Goal: Information Seeking & Learning: Learn about a topic

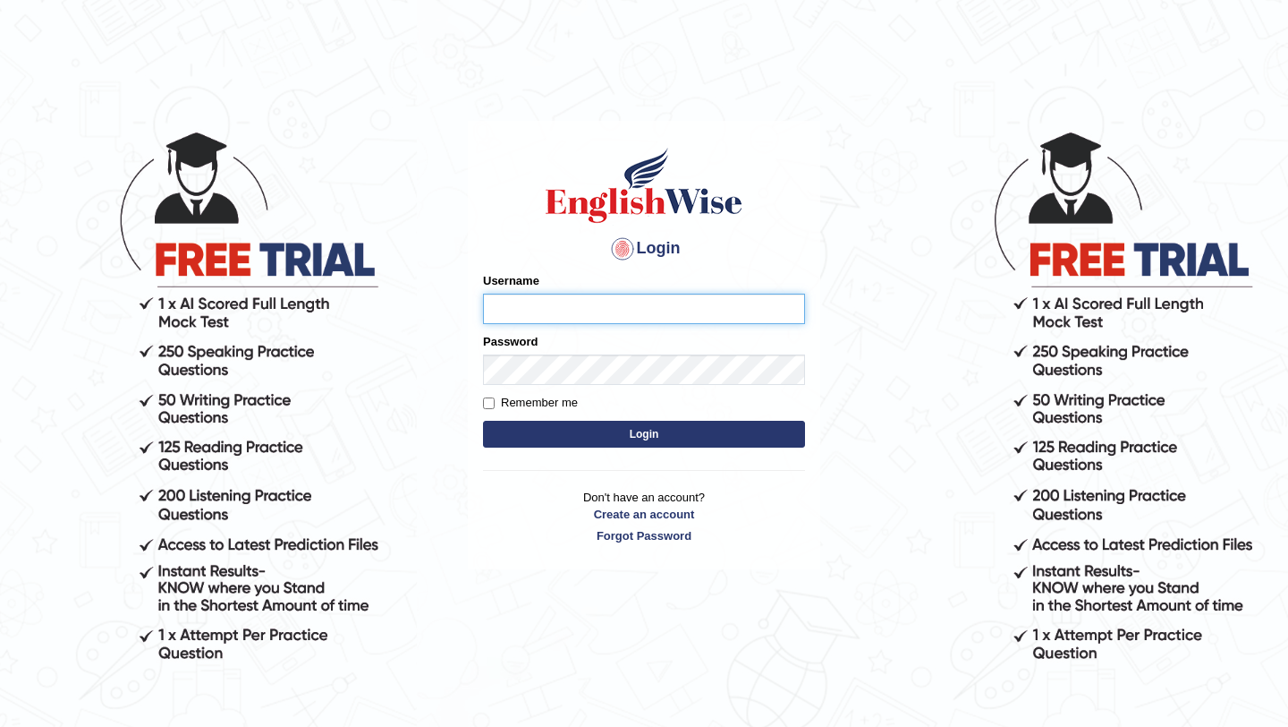
type input "pavithragowda"
click at [735, 423] on button "Login" at bounding box center [644, 434] width 322 height 27
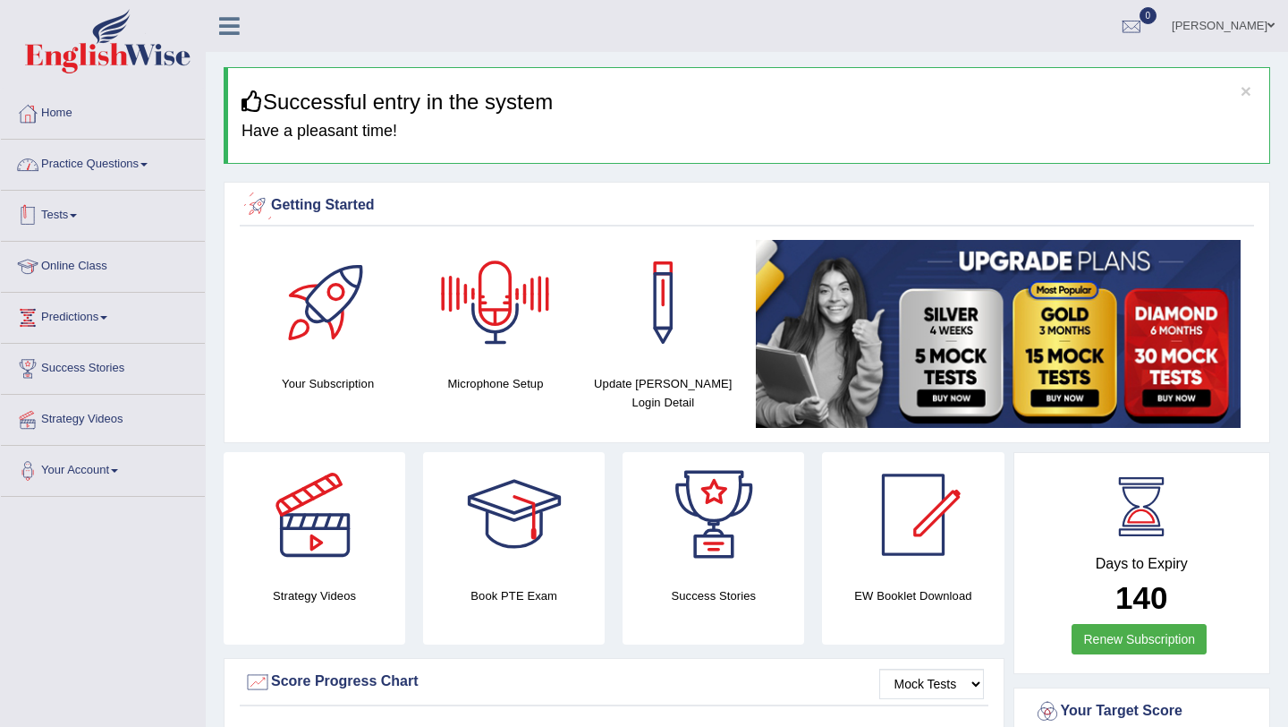
click at [152, 166] on link "Practice Questions" at bounding box center [103, 162] width 204 height 45
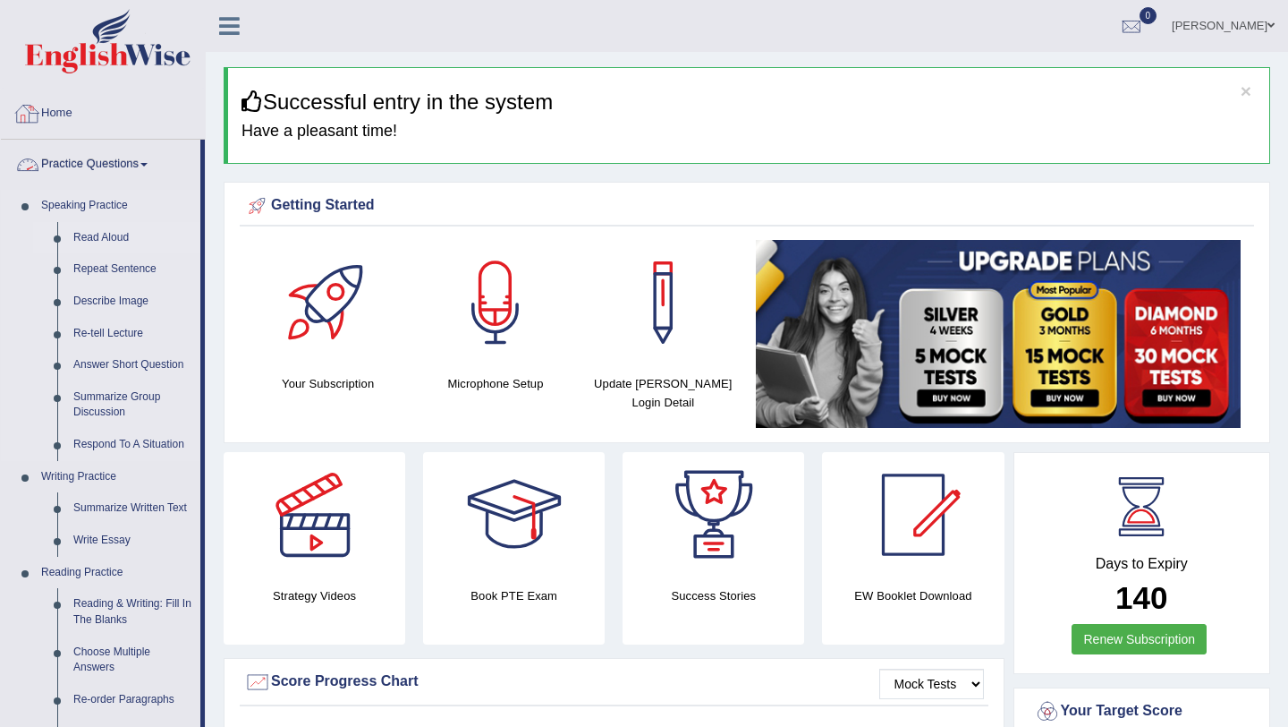
click at [76, 240] on link "Read Aloud" at bounding box center [132, 238] width 135 height 32
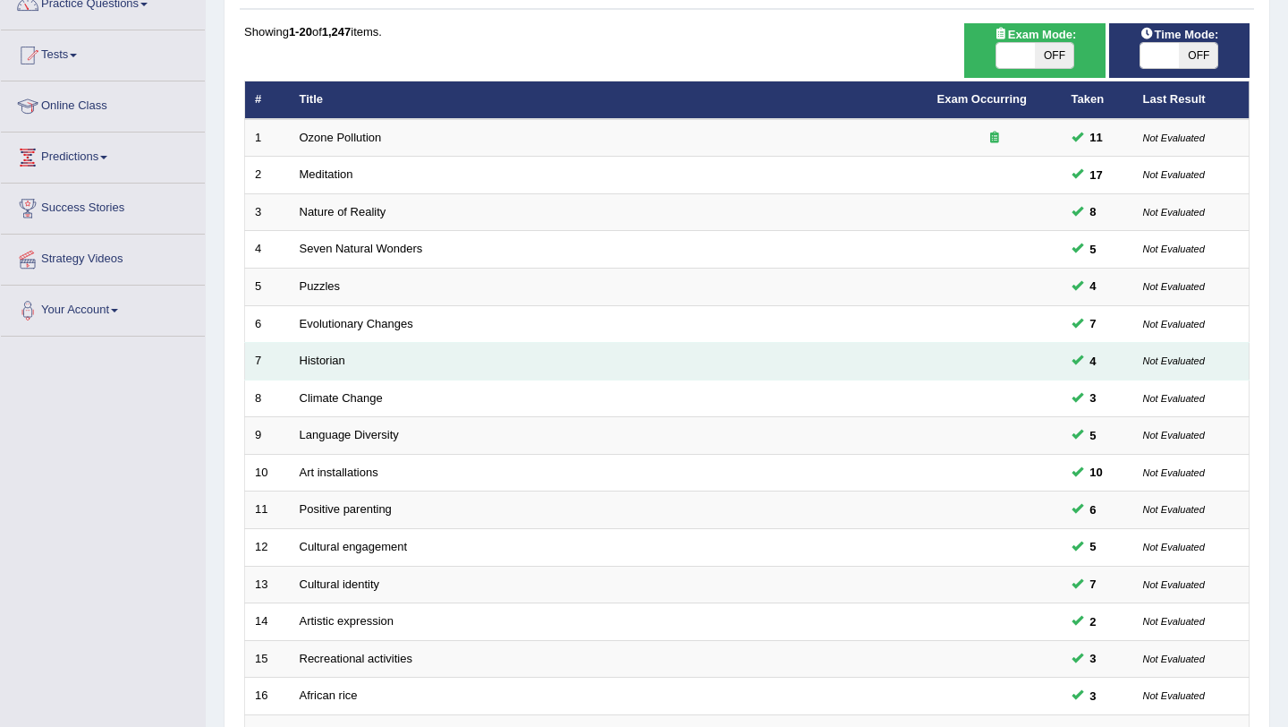
scroll to position [66, 0]
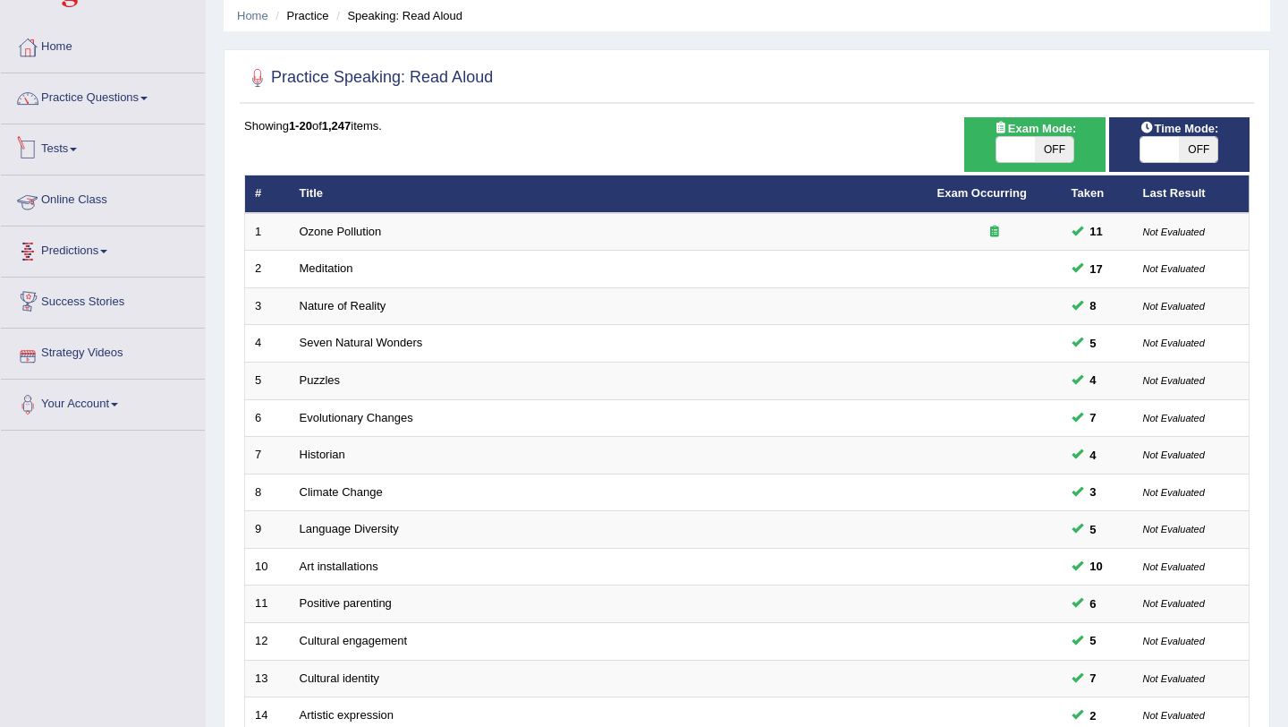
click at [72, 149] on link "Tests" at bounding box center [103, 146] width 204 height 45
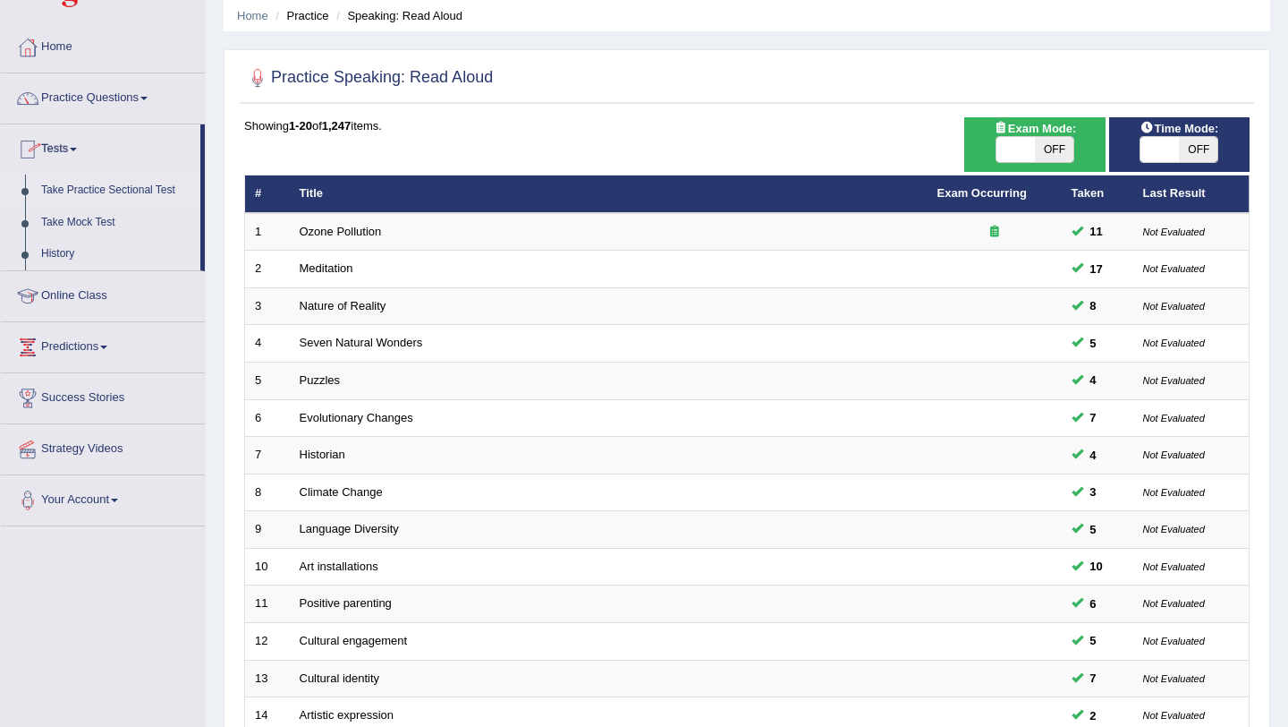
click at [82, 191] on link "Take Practice Sectional Test" at bounding box center [116, 190] width 167 height 32
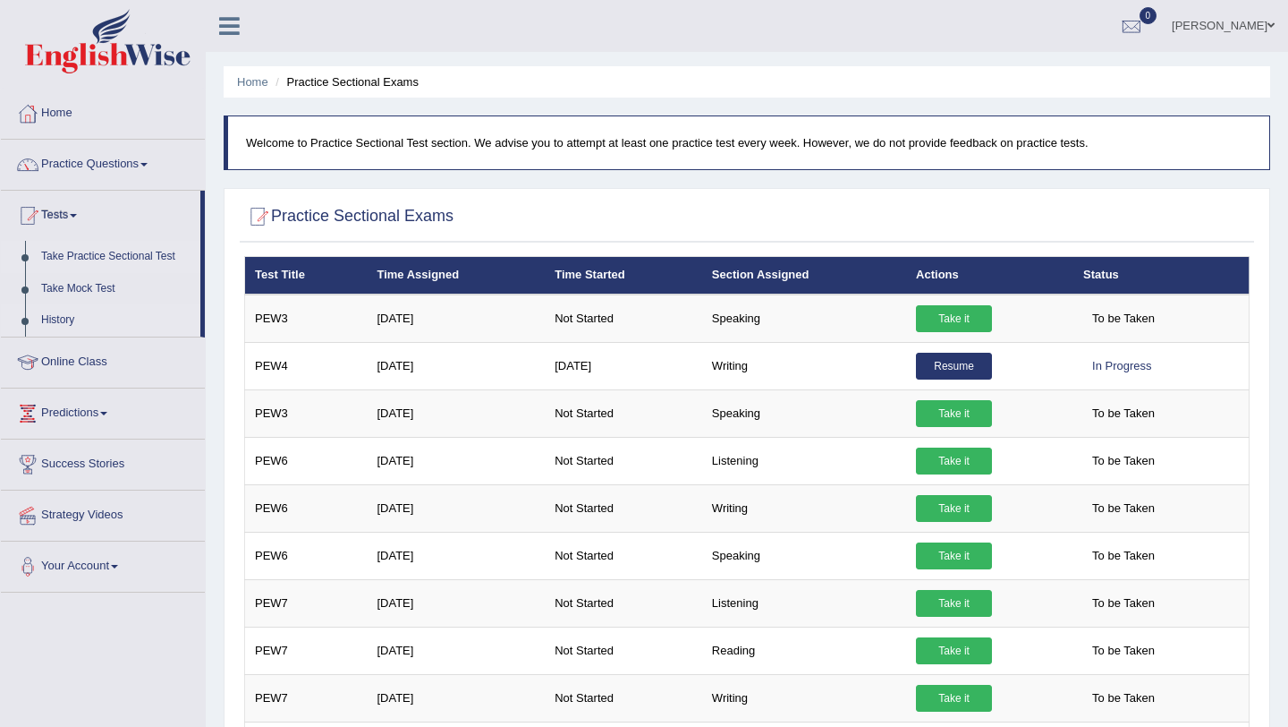
click at [51, 316] on link "History" at bounding box center [116, 320] width 167 height 32
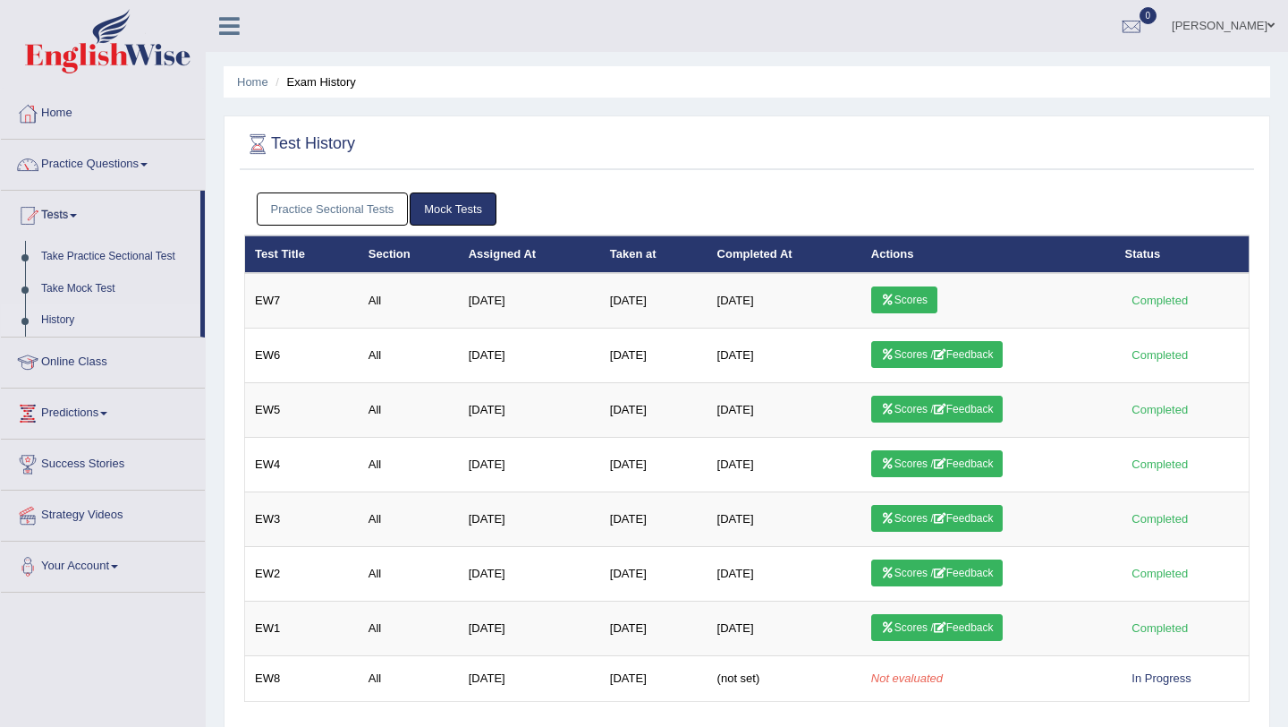
click at [366, 212] on link "Practice Sectional Tests" at bounding box center [333, 208] width 152 height 33
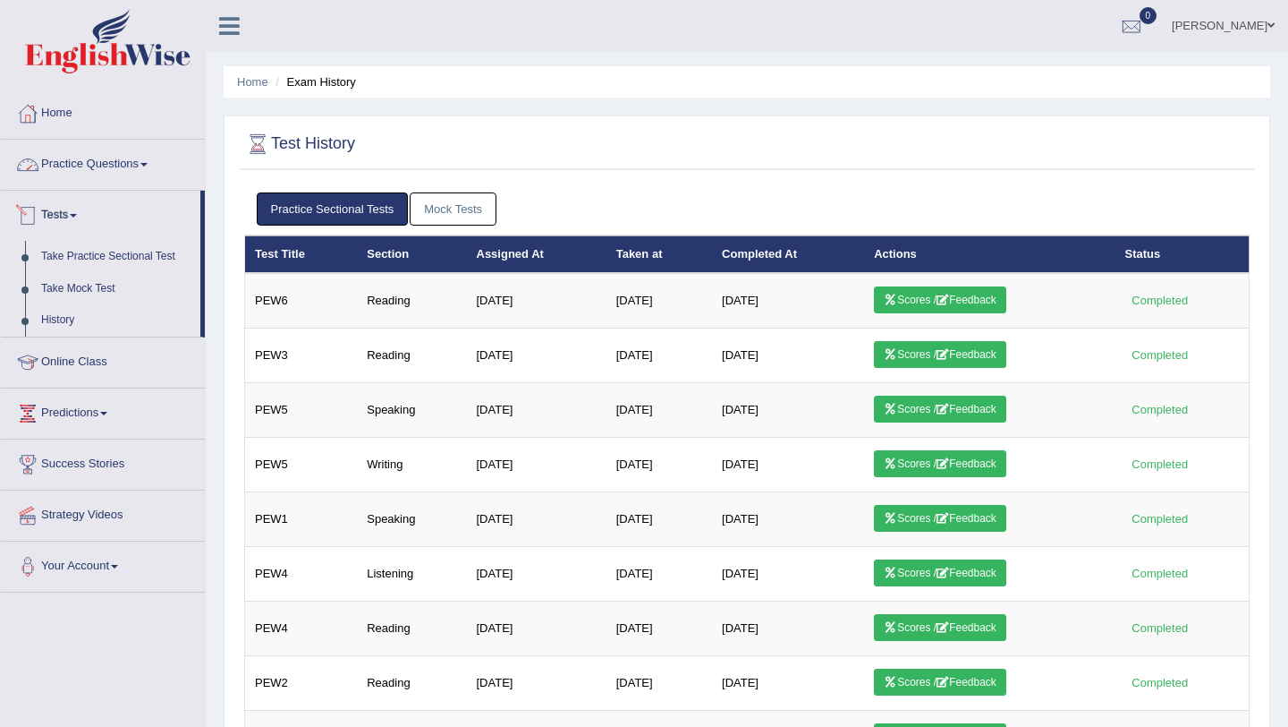
click at [107, 165] on link "Practice Questions" at bounding box center [103, 162] width 204 height 45
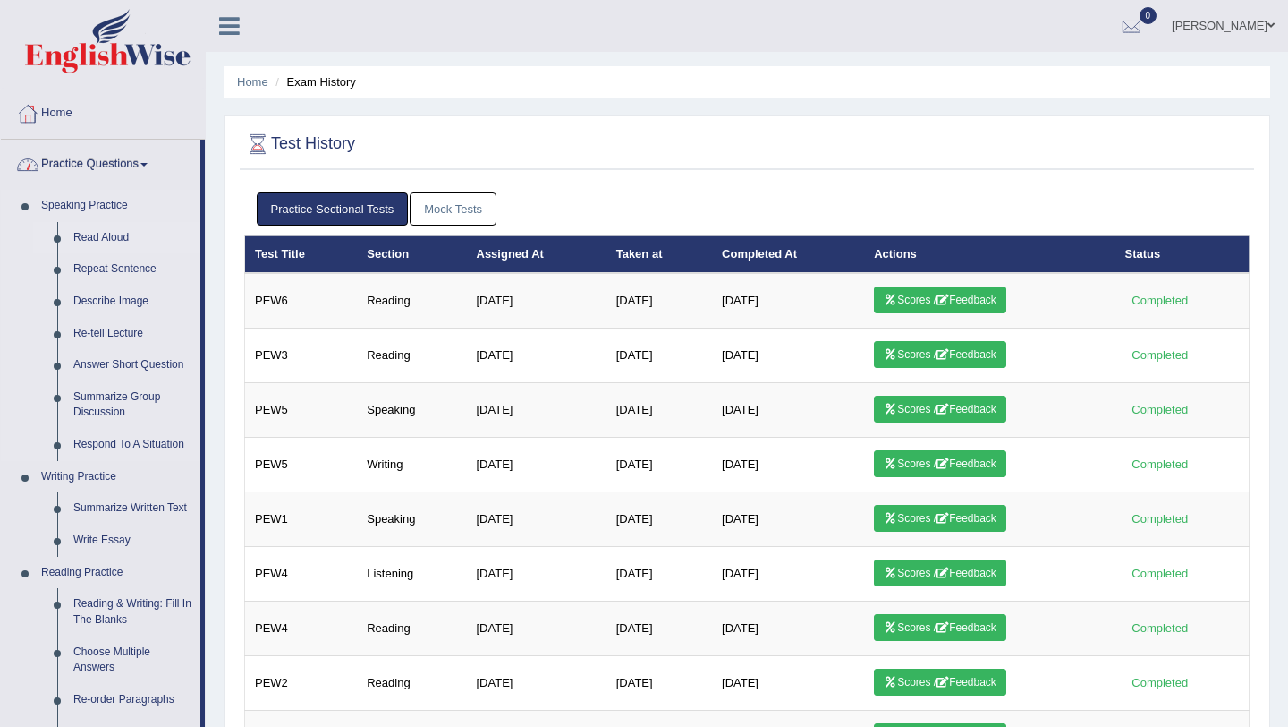
click at [96, 234] on link "Read Aloud" at bounding box center [132, 238] width 135 height 32
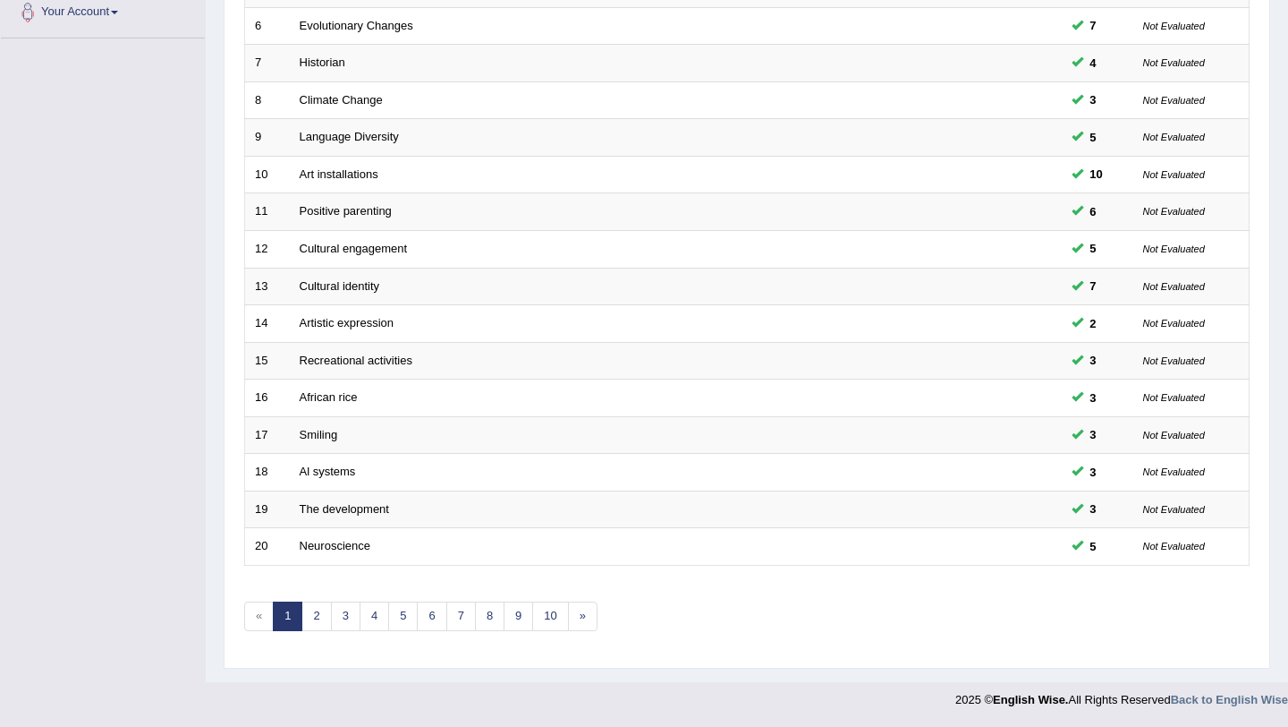
scroll to position [458, 0]
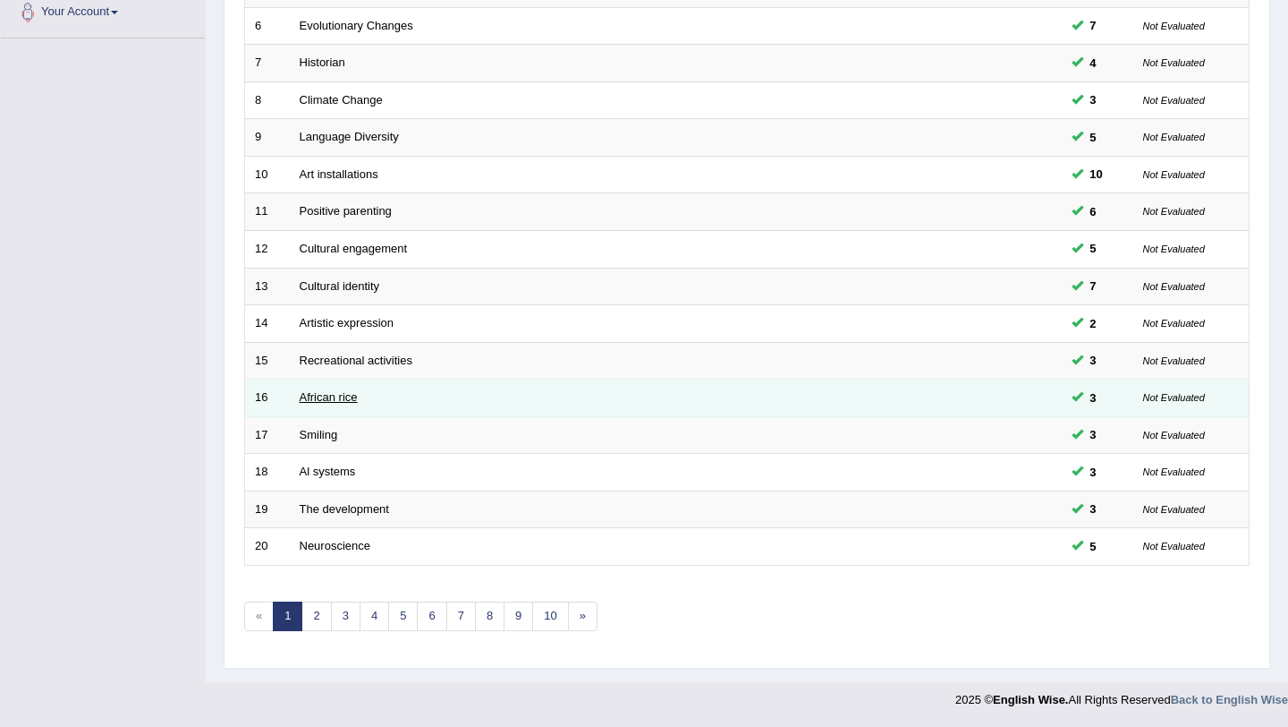
click at [346, 398] on link "African rice" at bounding box center [329, 396] width 58 height 13
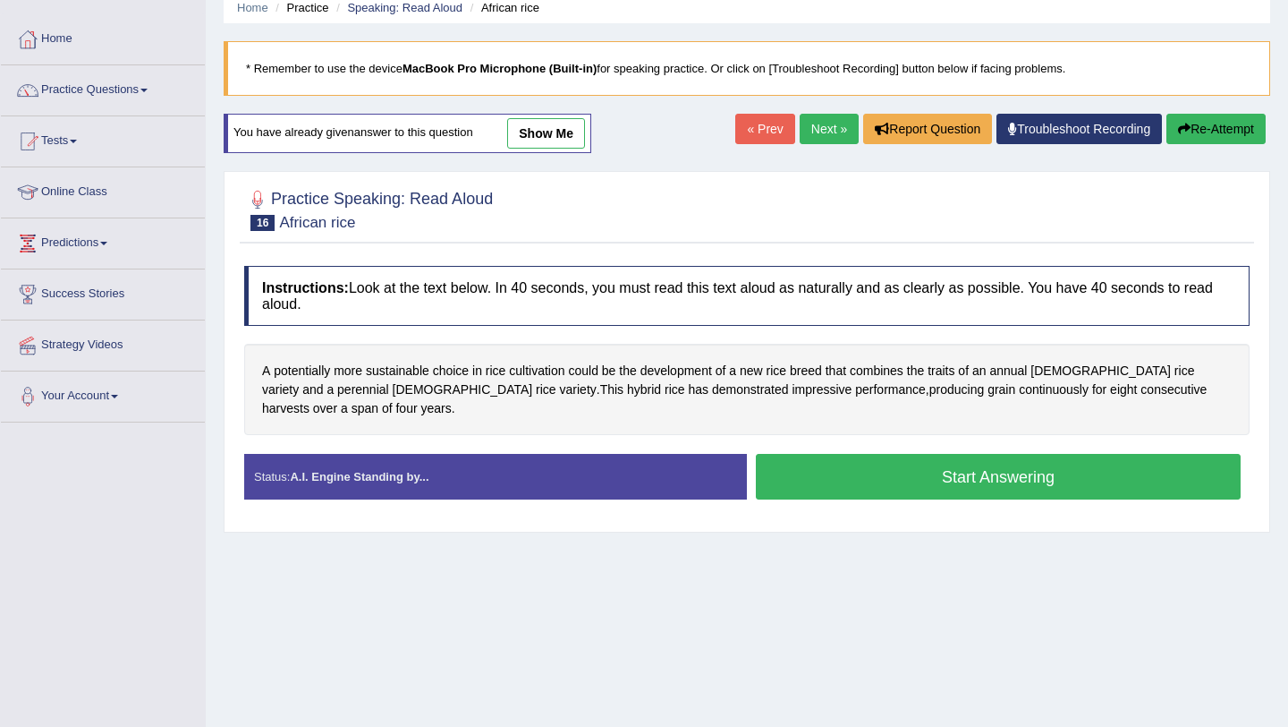
scroll to position [67, 0]
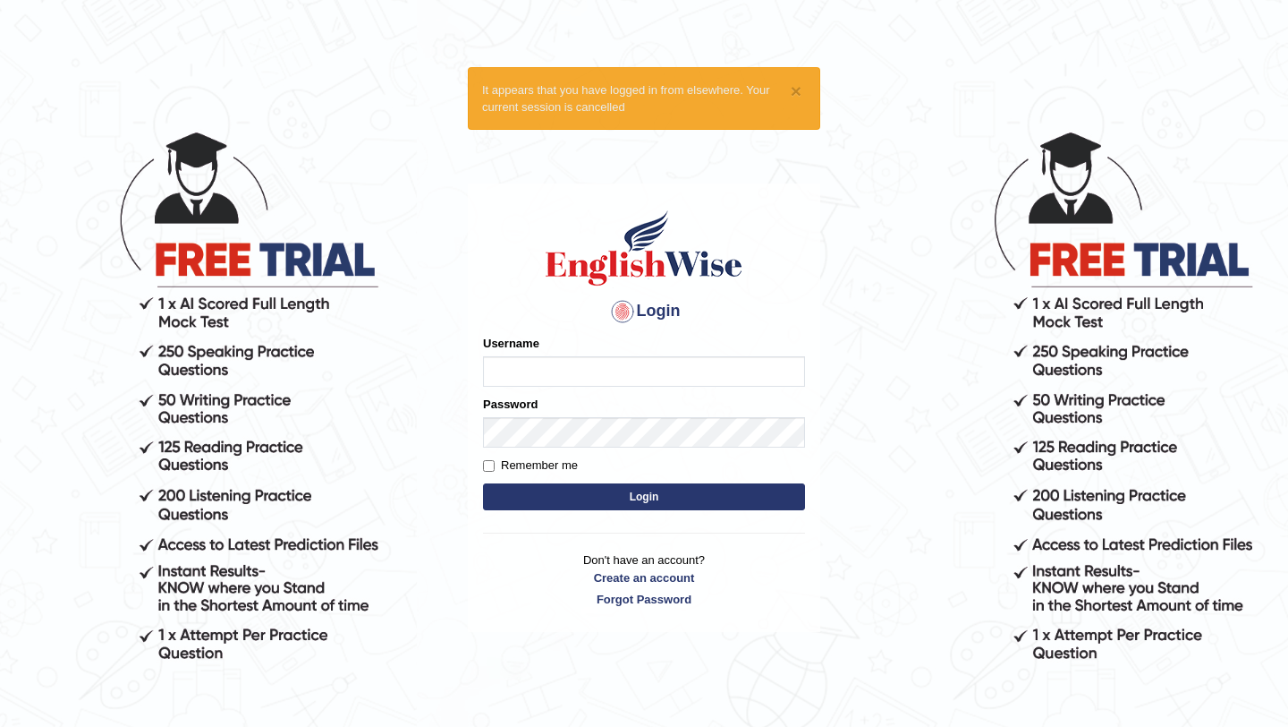
type input "pavithragowda"
click at [583, 505] on button "Login" at bounding box center [644, 496] width 322 height 27
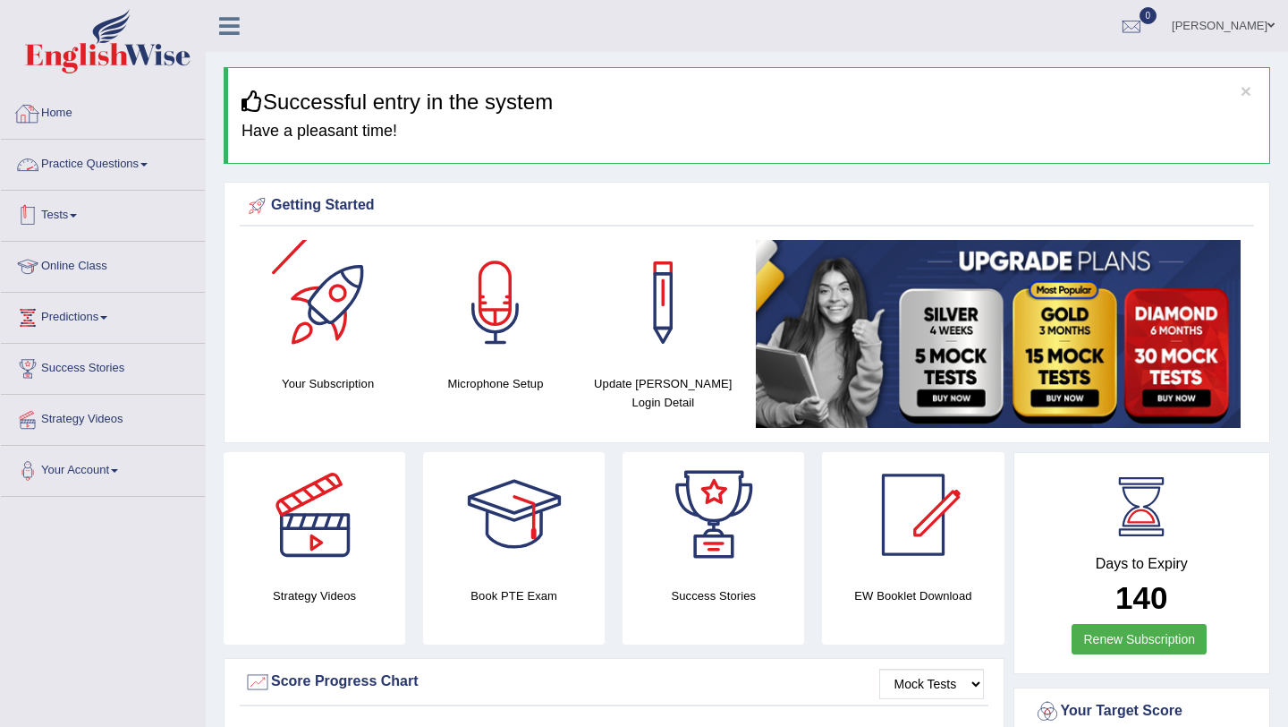
click at [90, 163] on link "Practice Questions" at bounding box center [103, 162] width 204 height 45
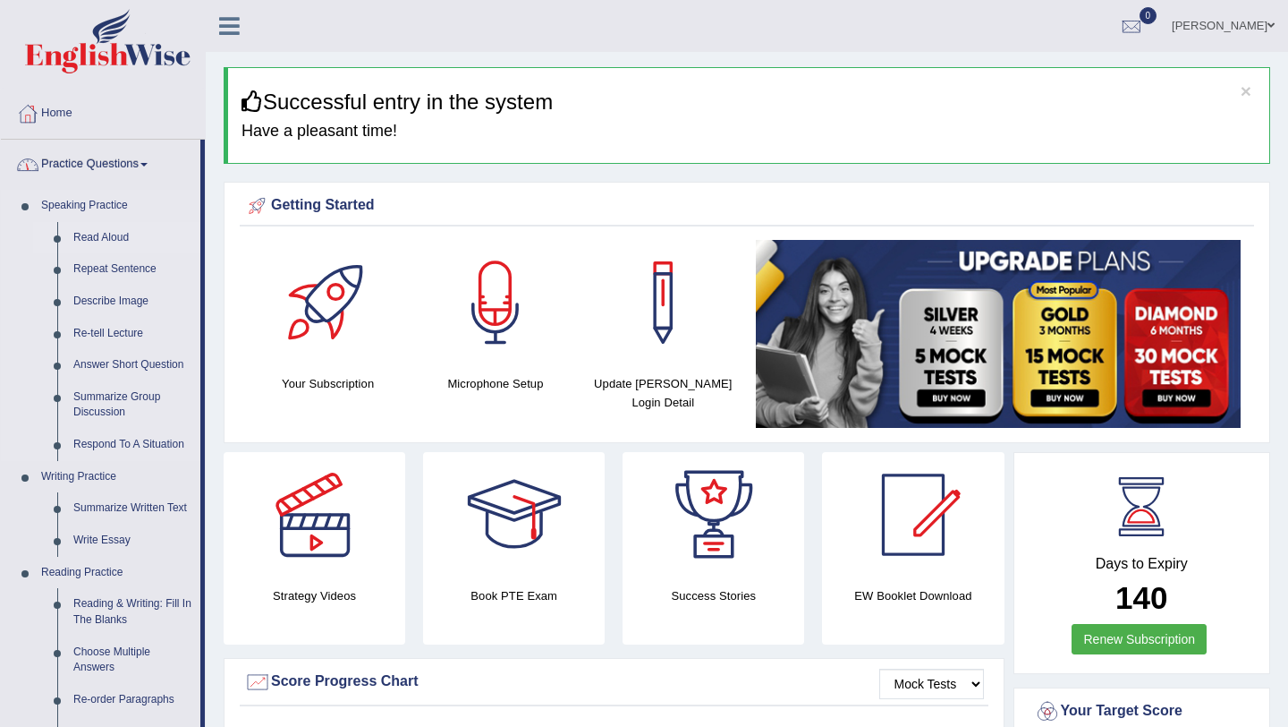
click at [99, 239] on link "Read Aloud" at bounding box center [132, 238] width 135 height 32
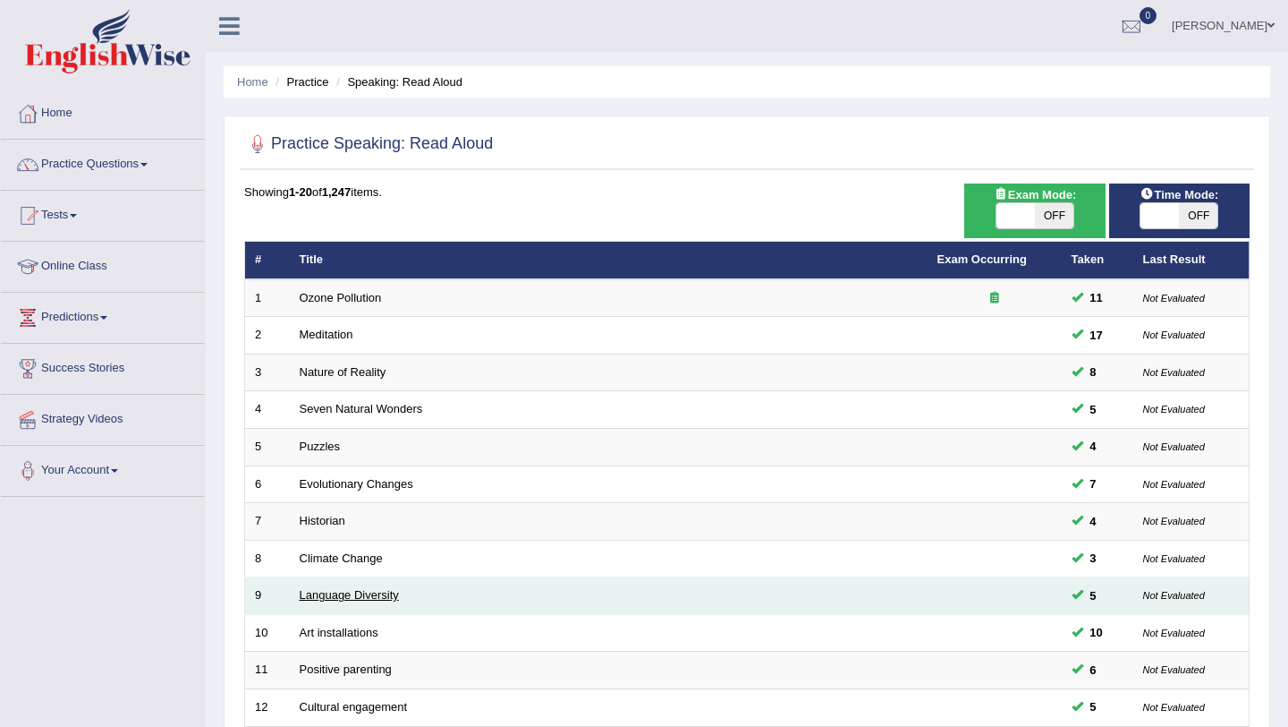
click at [379, 597] on link "Language Diversity" at bounding box center [349, 594] width 99 height 13
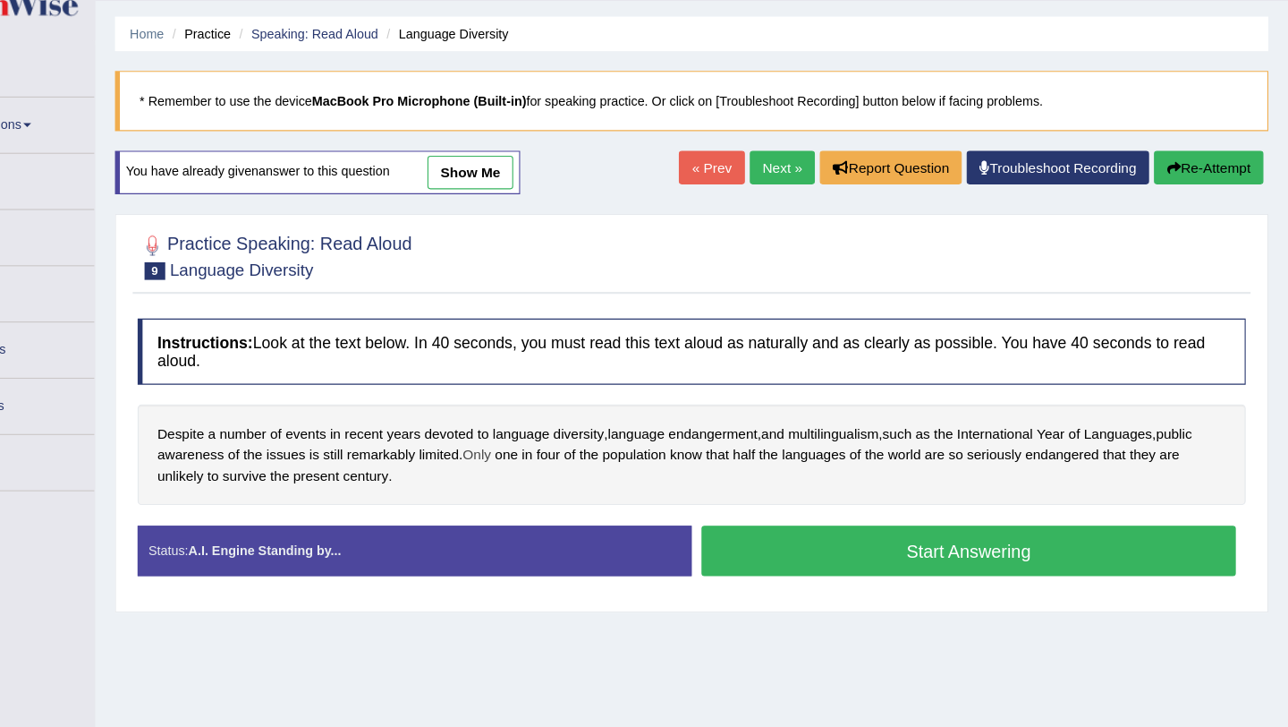
scroll to position [7, 0]
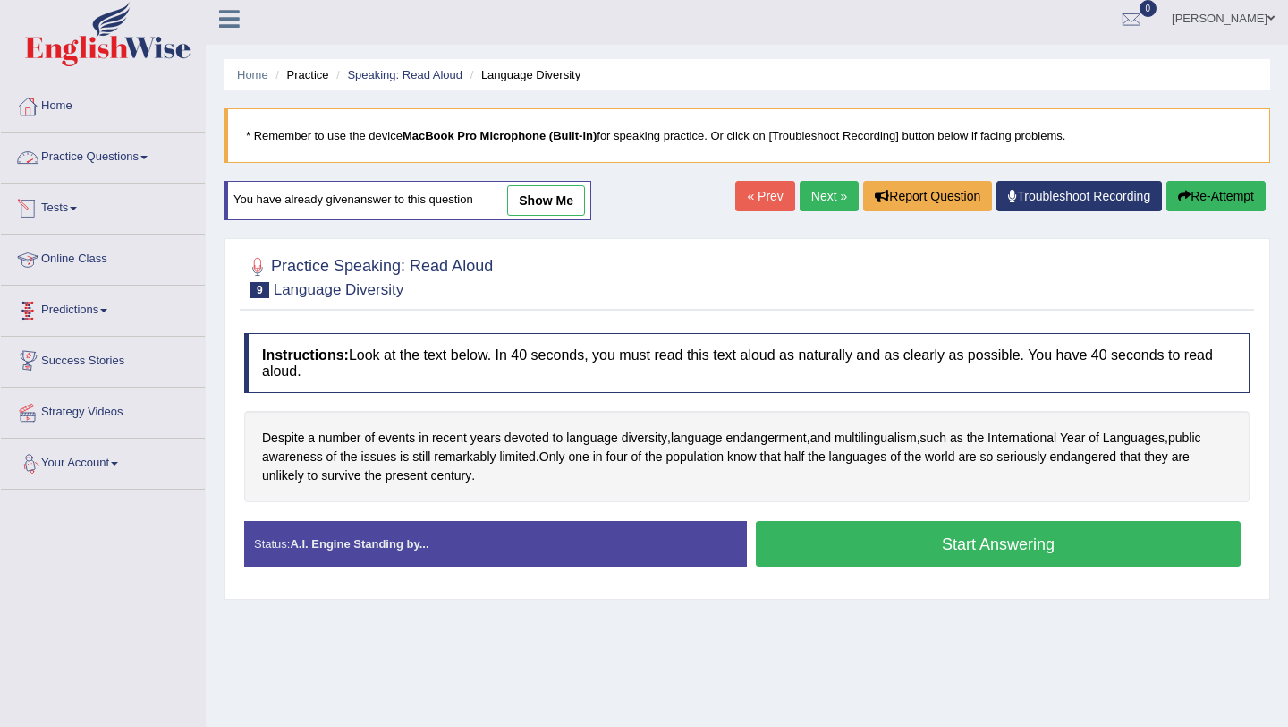
click at [132, 149] on link "Practice Questions" at bounding box center [103, 154] width 204 height 45
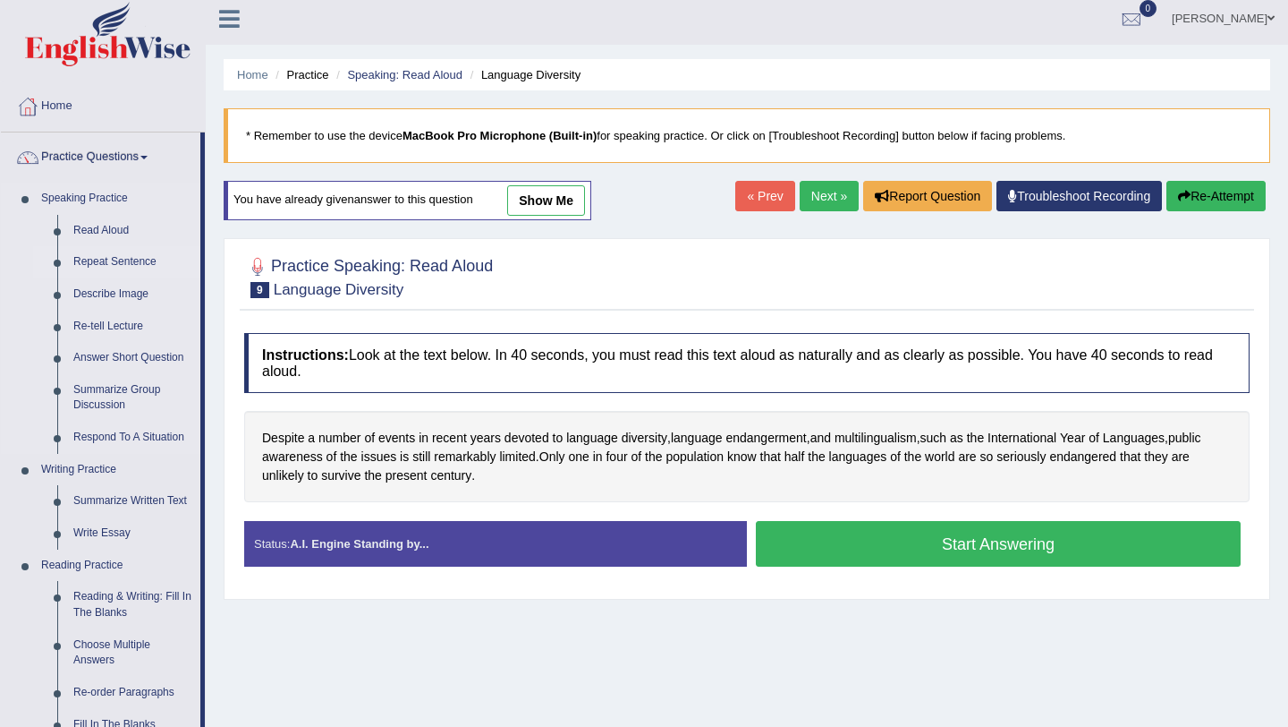
click at [98, 253] on link "Repeat Sentence" at bounding box center [132, 262] width 135 height 32
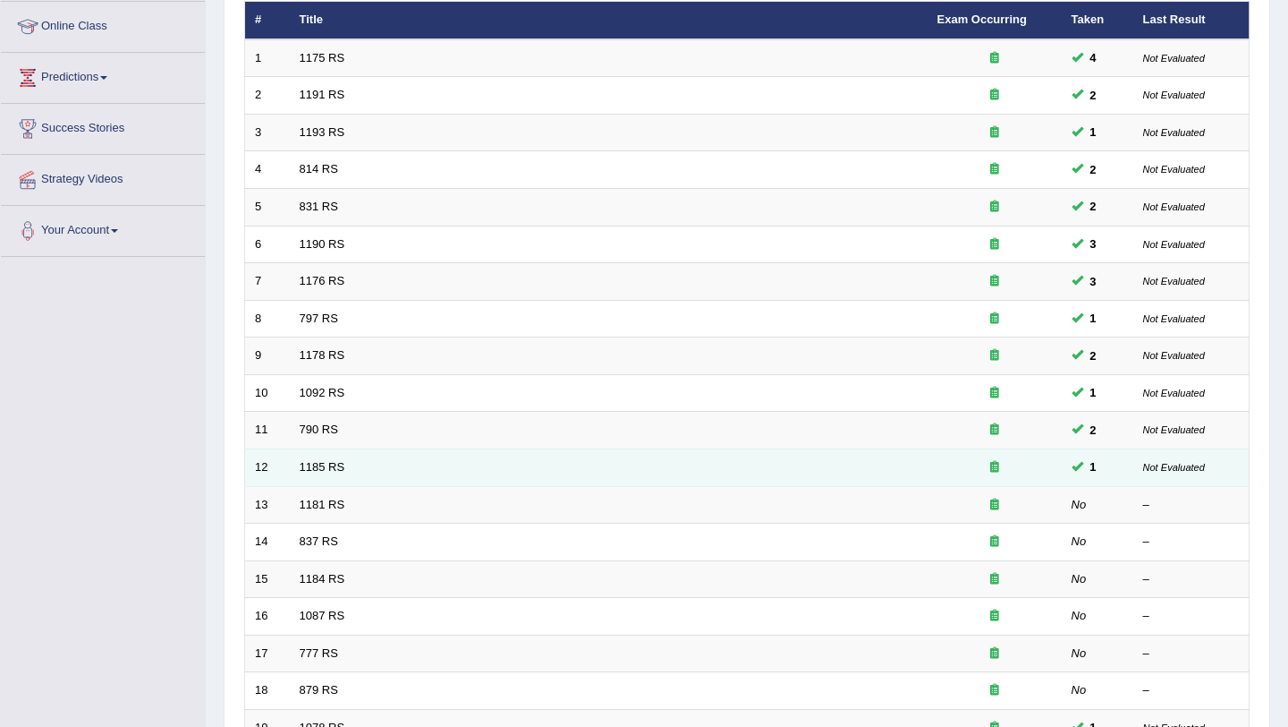
scroll to position [255, 0]
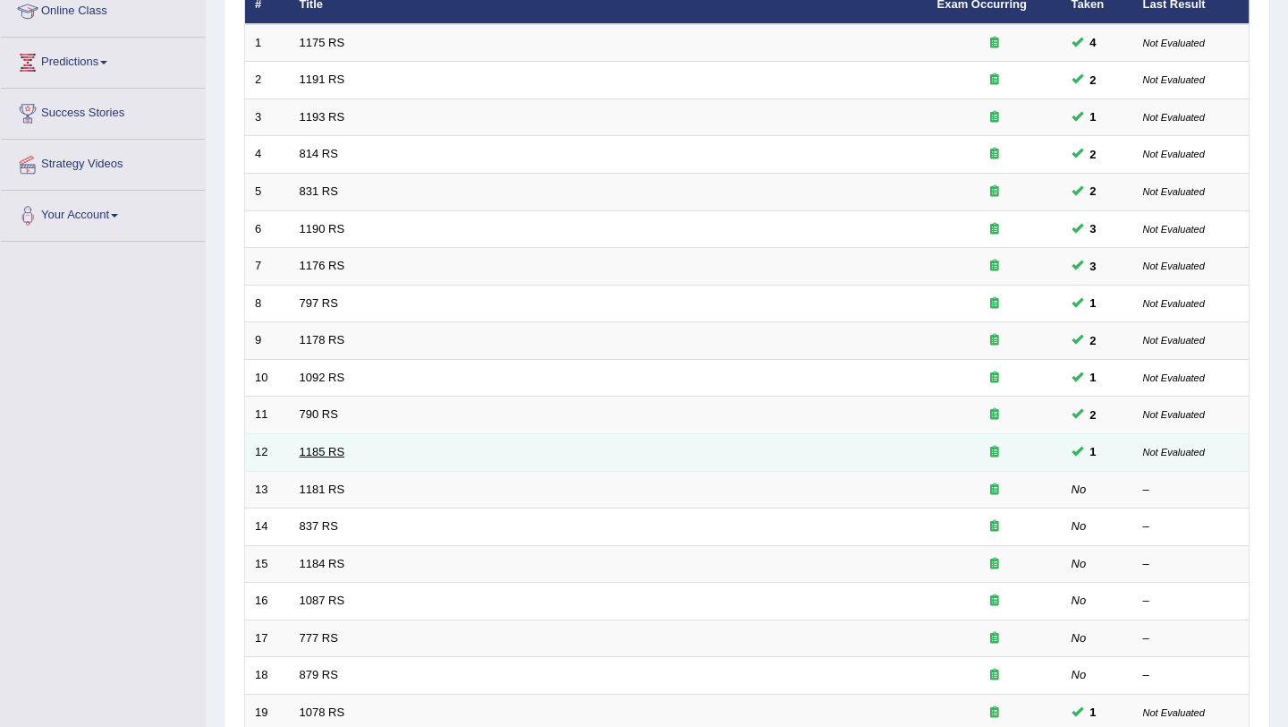
click at [328, 448] on link "1185 RS" at bounding box center [323, 451] width 46 height 13
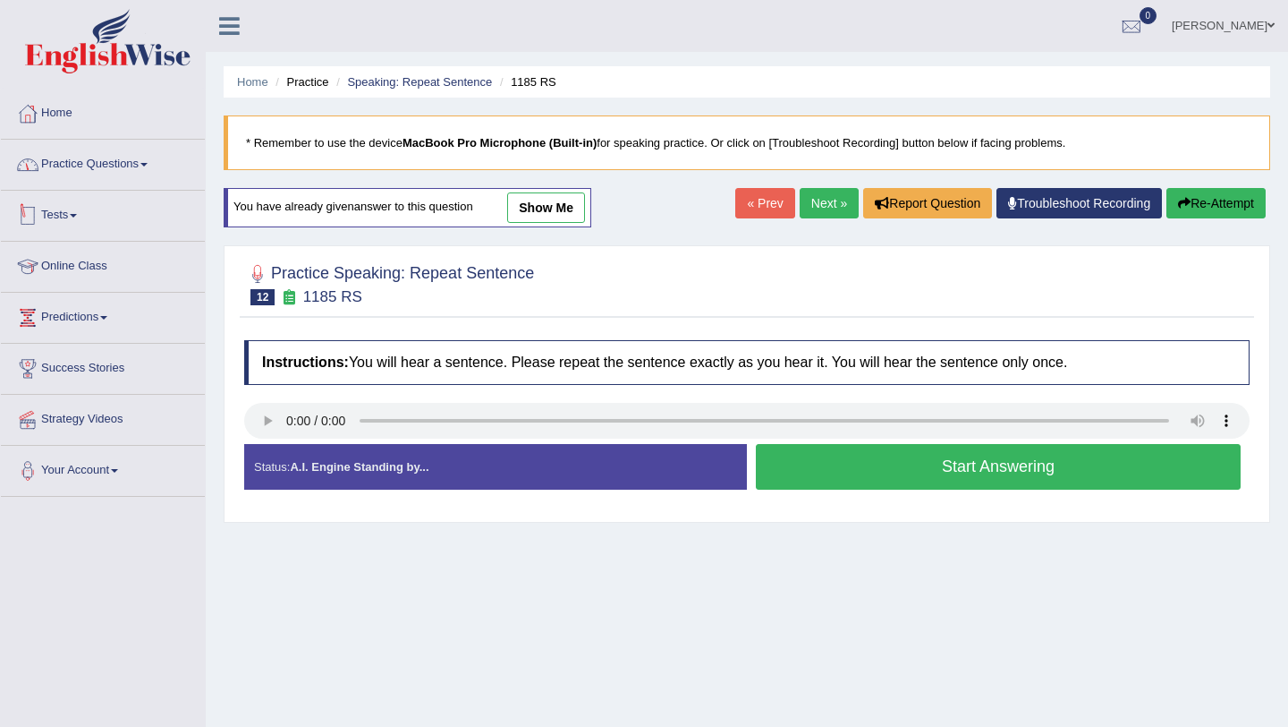
click at [84, 167] on link "Practice Questions" at bounding box center [103, 162] width 204 height 45
